Goal: Information Seeking & Learning: Learn about a topic

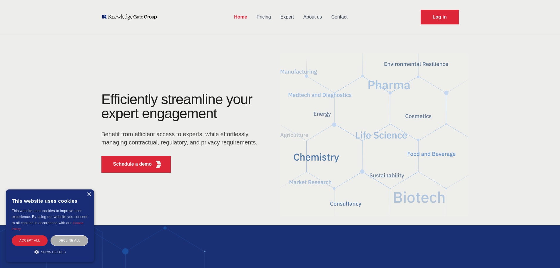
click at [62, 237] on div "Decline all" at bounding box center [70, 240] width 38 height 10
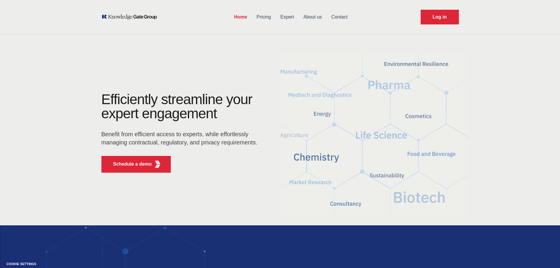
click at [315, 17] on link "About us" at bounding box center [312, 16] width 28 height 15
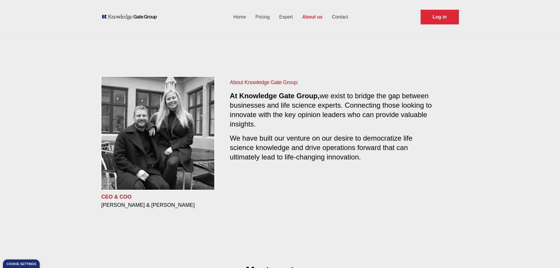
click at [43, 126] on div "CEO & COO [PERSON_NAME] & [PERSON_NAME] About Knowledge Gate Group: At Knowledg…" at bounding box center [280, 143] width 560 height 187
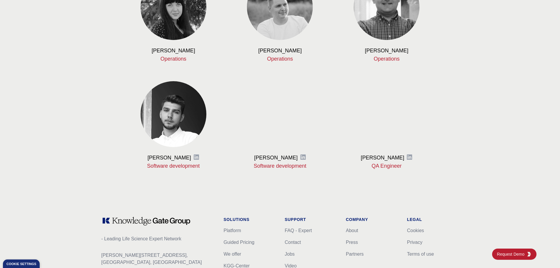
scroll to position [719, 0]
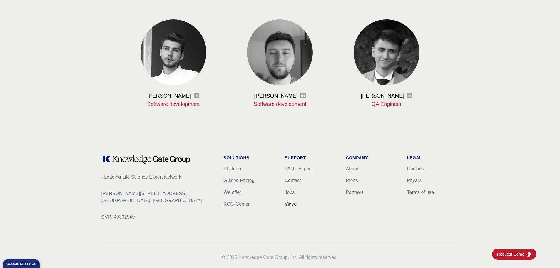
click at [287, 201] on link "Video" at bounding box center [291, 203] width 12 height 5
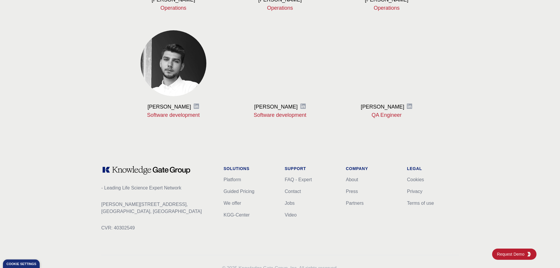
scroll to position [719, 0]
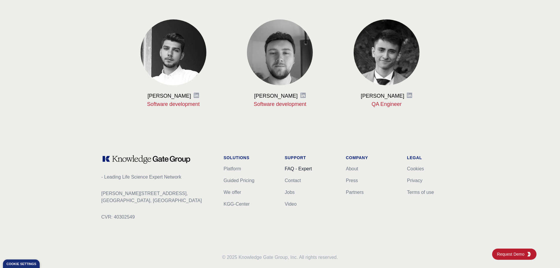
click at [291, 166] on link "FAQ - Expert" at bounding box center [298, 168] width 27 height 5
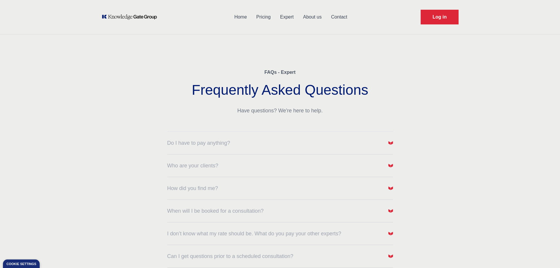
click at [240, 17] on link "Home" at bounding box center [240, 16] width 22 height 15
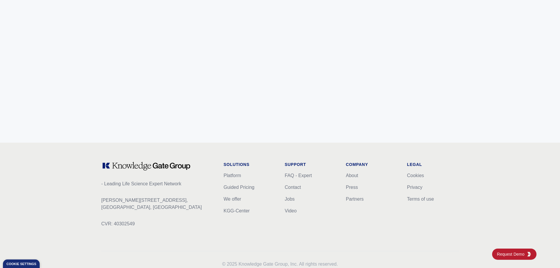
scroll to position [2324, 0]
click at [289, 207] on link "Video" at bounding box center [291, 209] width 12 height 5
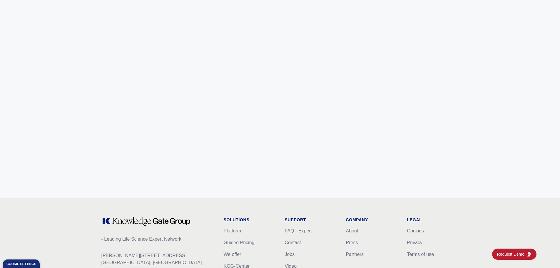
scroll to position [2324, 0]
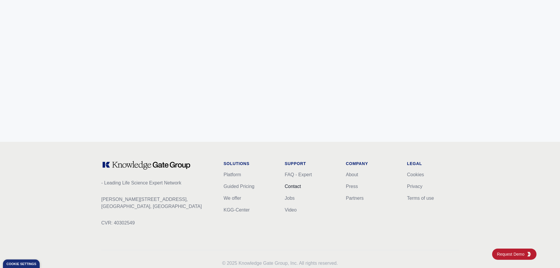
click at [290, 184] on link "Contact" at bounding box center [293, 186] width 16 height 5
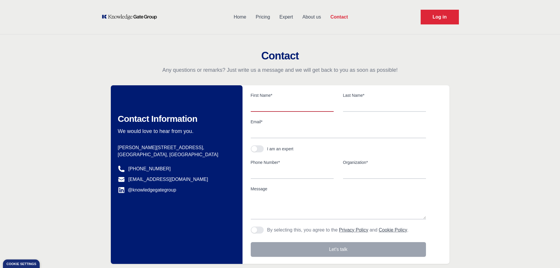
click at [281, 99] on input "text" at bounding box center [292, 105] width 83 height 12
click at [163, 35] on main "Contact Any questions or remarks? Just write us a message and we will get back …" at bounding box center [280, 165] width 560 height 306
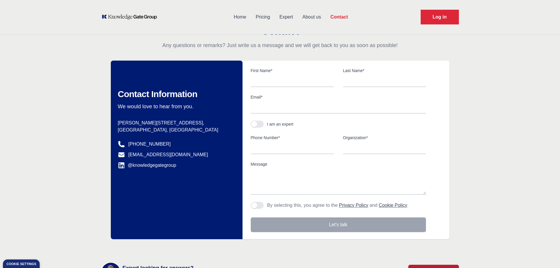
scroll to position [182, 0]
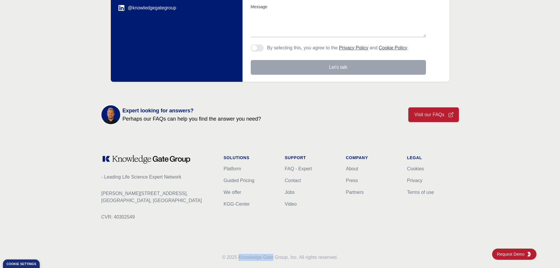
drag, startPoint x: 239, startPoint y: 244, endPoint x: 273, endPoint y: 244, distance: 34.4
click at [273, 253] on p "© 2025 Knowledge Gate Group, Inc. All rights reserved." at bounding box center [279, 256] width 357 height 7
copy p "Knowledge Gate"
